Goal: Task Accomplishment & Management: Use online tool/utility

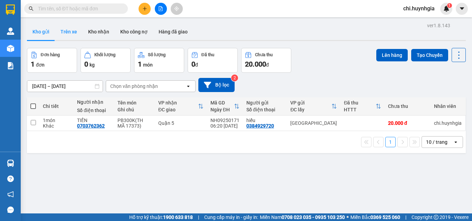
click at [67, 33] on button "Trên xe" at bounding box center [69, 31] width 28 height 17
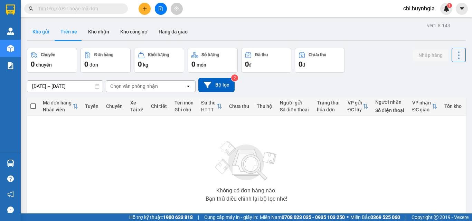
click at [41, 33] on button "Kho gửi" at bounding box center [41, 31] width 28 height 17
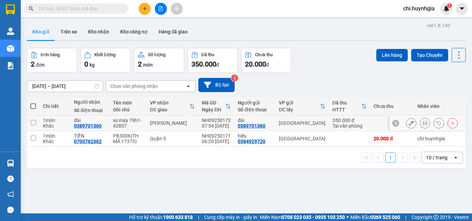
click at [422, 122] on icon at bounding box center [424, 123] width 5 height 5
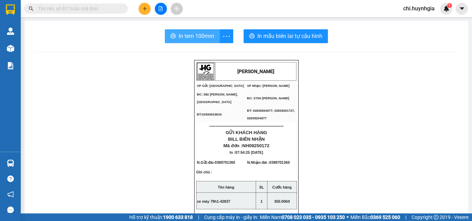
click at [192, 33] on span "In tem 100mm" at bounding box center [196, 36] width 36 height 9
click at [192, 36] on span "In tem 100mm" at bounding box center [196, 36] width 36 height 9
